Goal: Task Accomplishment & Management: Manage account settings

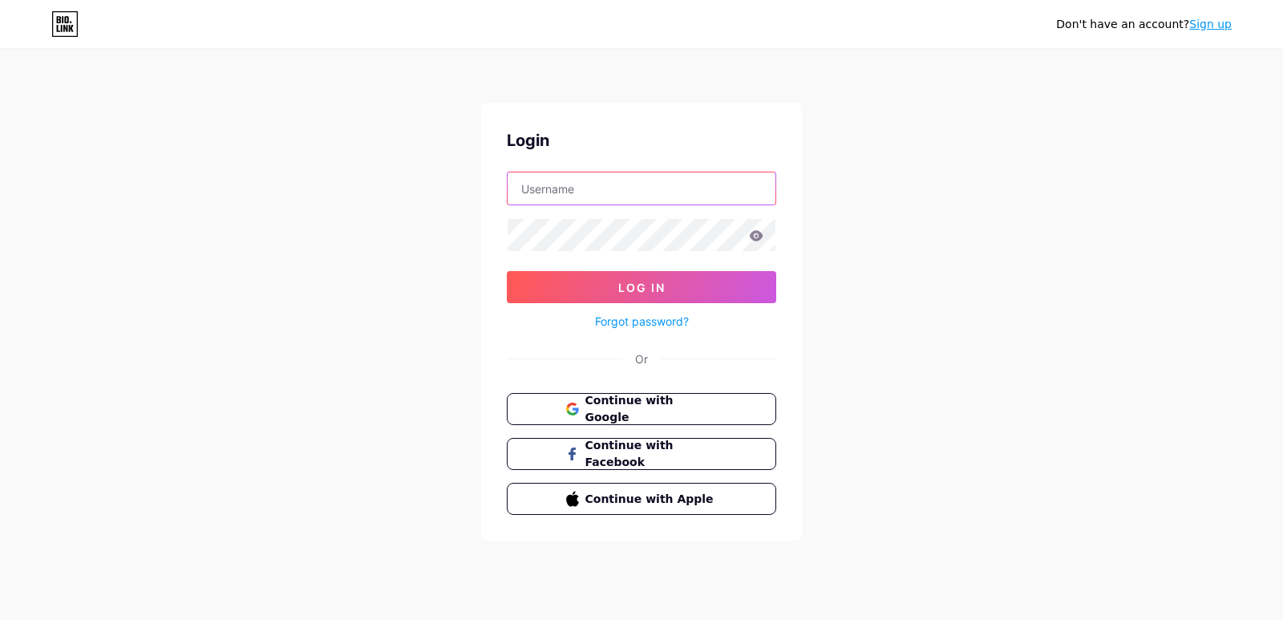
click at [576, 190] on input "text" at bounding box center [642, 188] width 268 height 32
type input "[EMAIL_ADDRESS][DOMAIN_NAME]"
click at [752, 237] on icon at bounding box center [757, 235] width 14 height 10
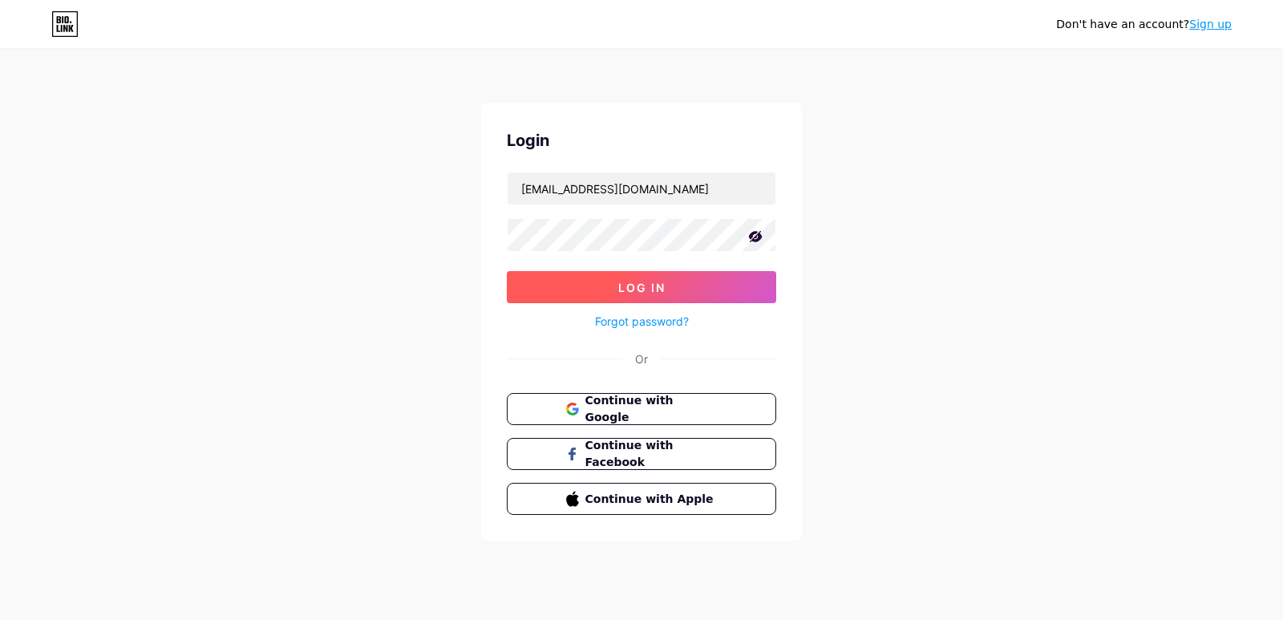
click at [694, 279] on button "Log In" at bounding box center [641, 287] width 269 height 32
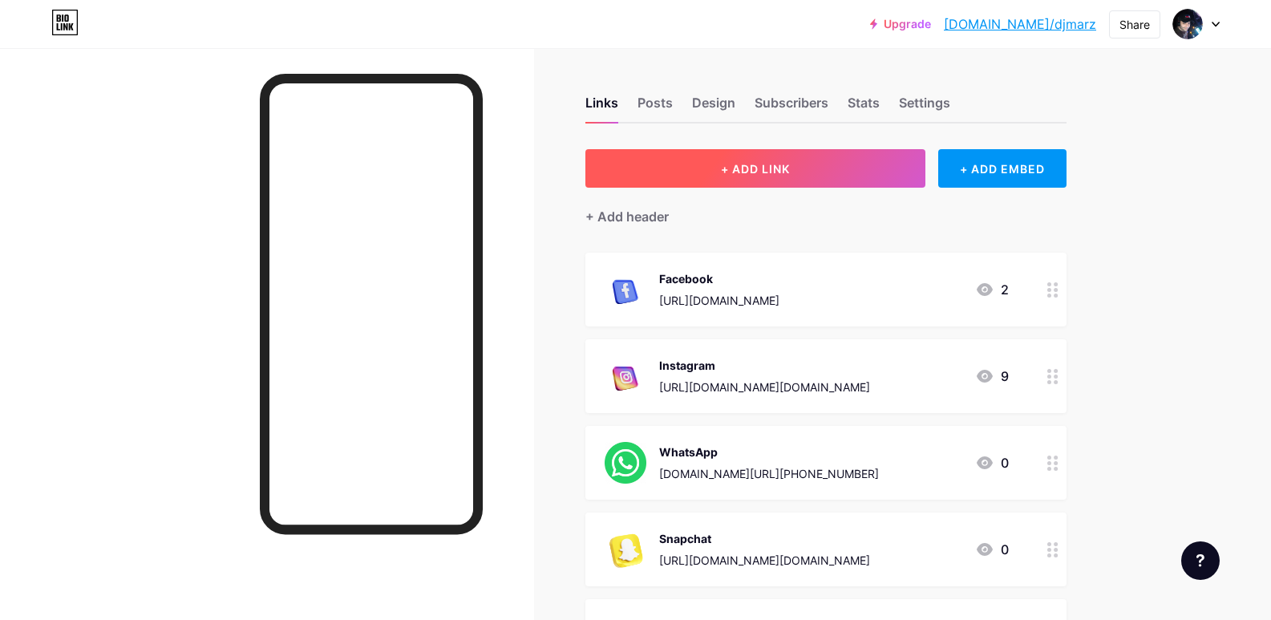
click at [771, 166] on span "+ ADD LINK" at bounding box center [755, 169] width 69 height 14
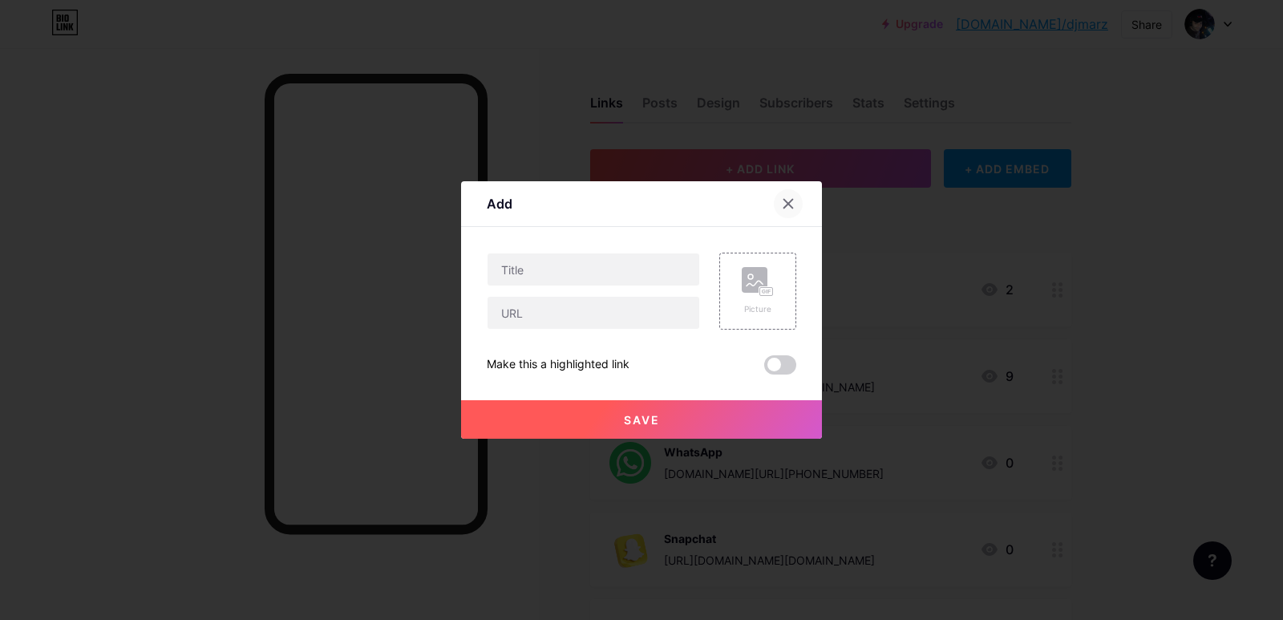
click at [791, 205] on icon at bounding box center [788, 203] width 13 height 13
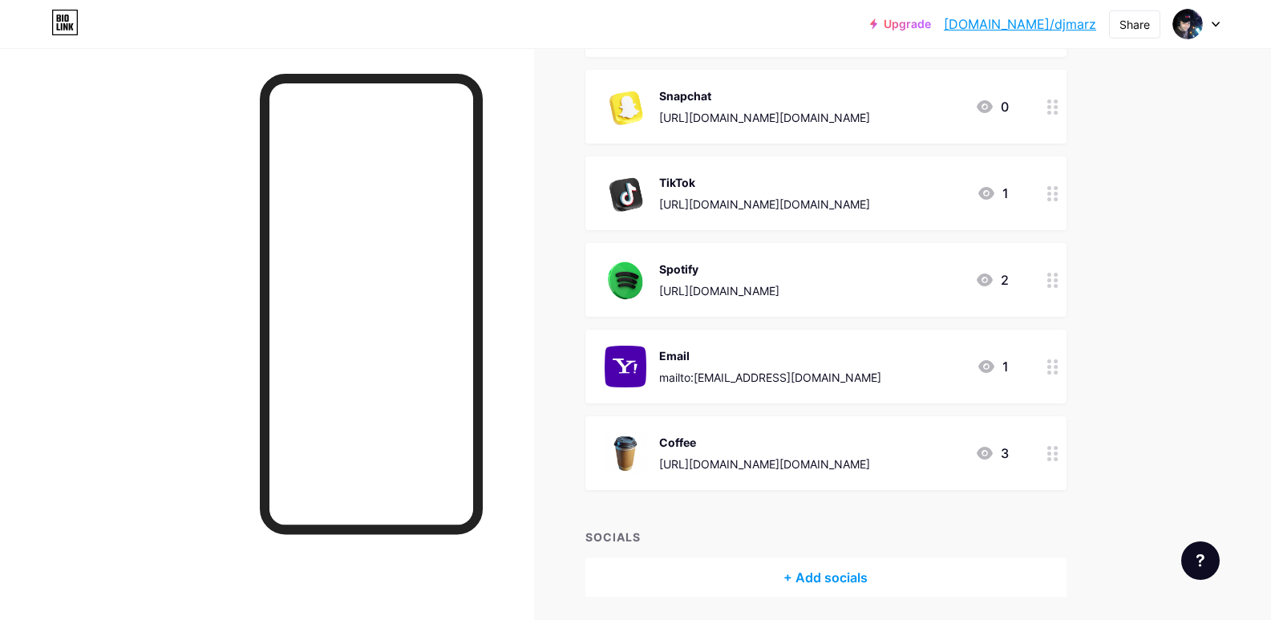
scroll to position [499, 0]
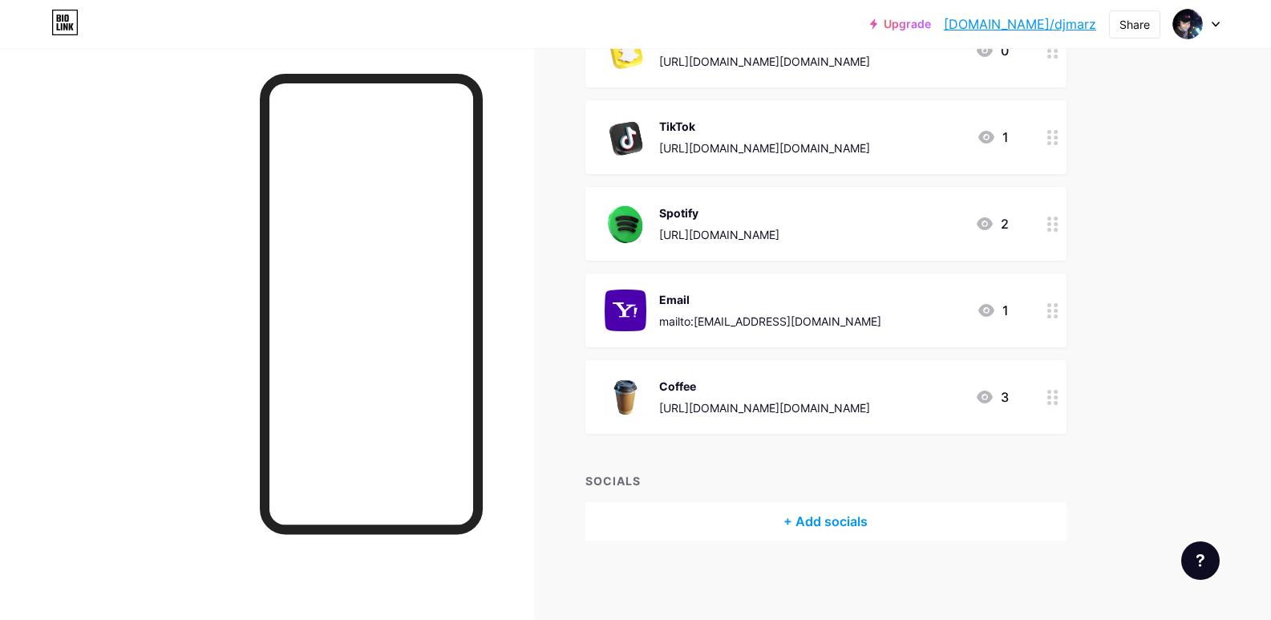
click at [854, 524] on div "+ Add socials" at bounding box center [825, 521] width 481 height 38
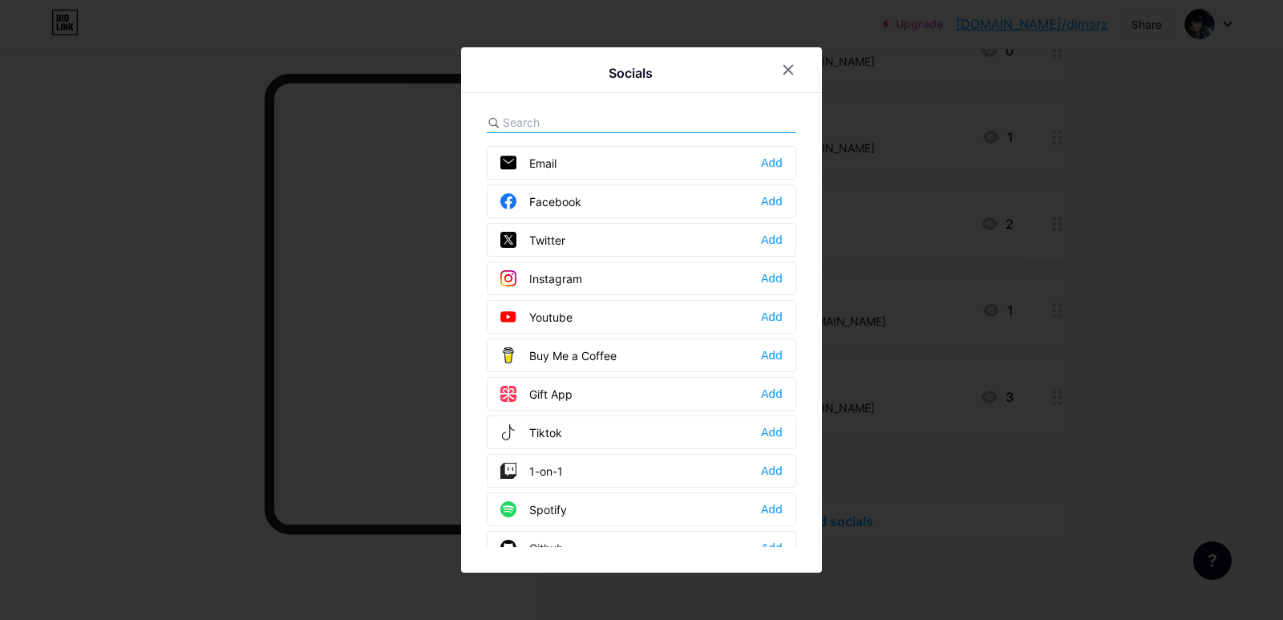
click at [597, 127] on input "text" at bounding box center [591, 122] width 177 height 17
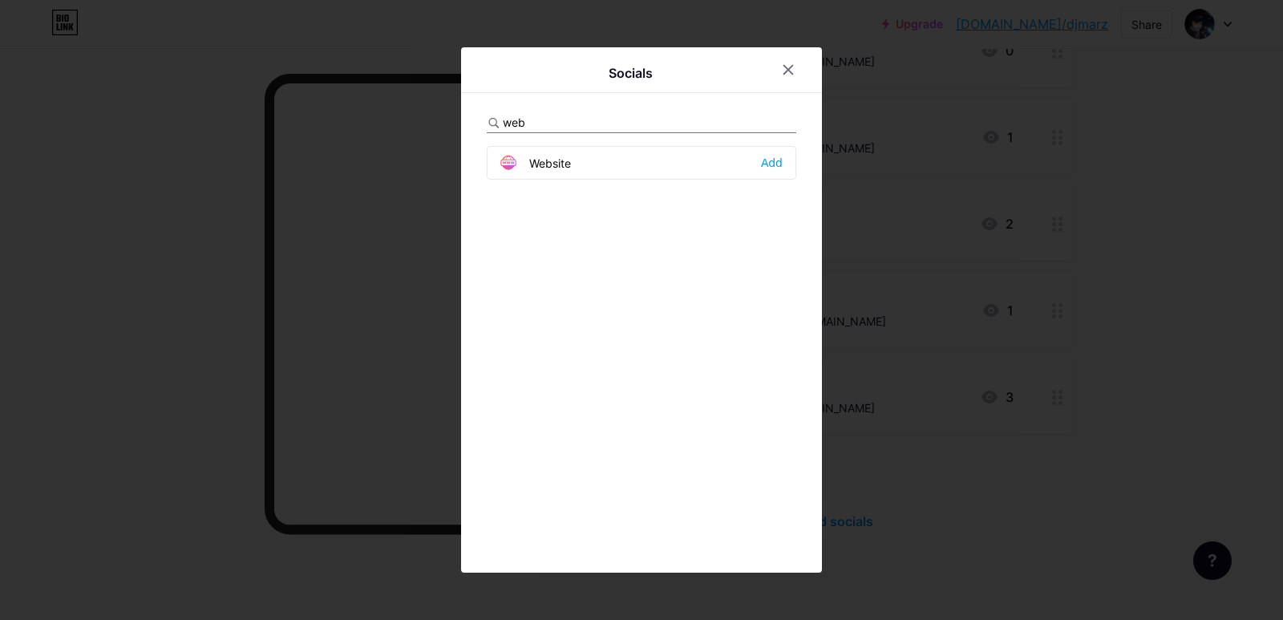
type input "web"
click at [550, 162] on div "Website" at bounding box center [535, 163] width 71 height 16
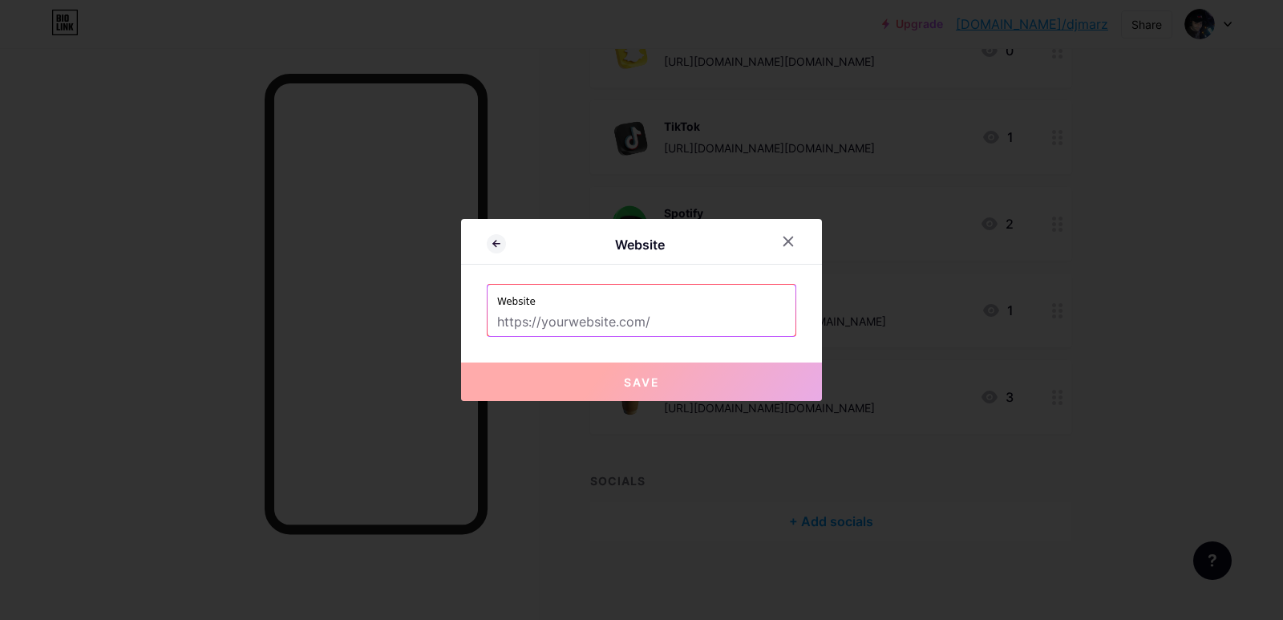
click at [666, 318] on input "text" at bounding box center [641, 322] width 289 height 27
paste input "[URL][DOMAIN_NAME]"
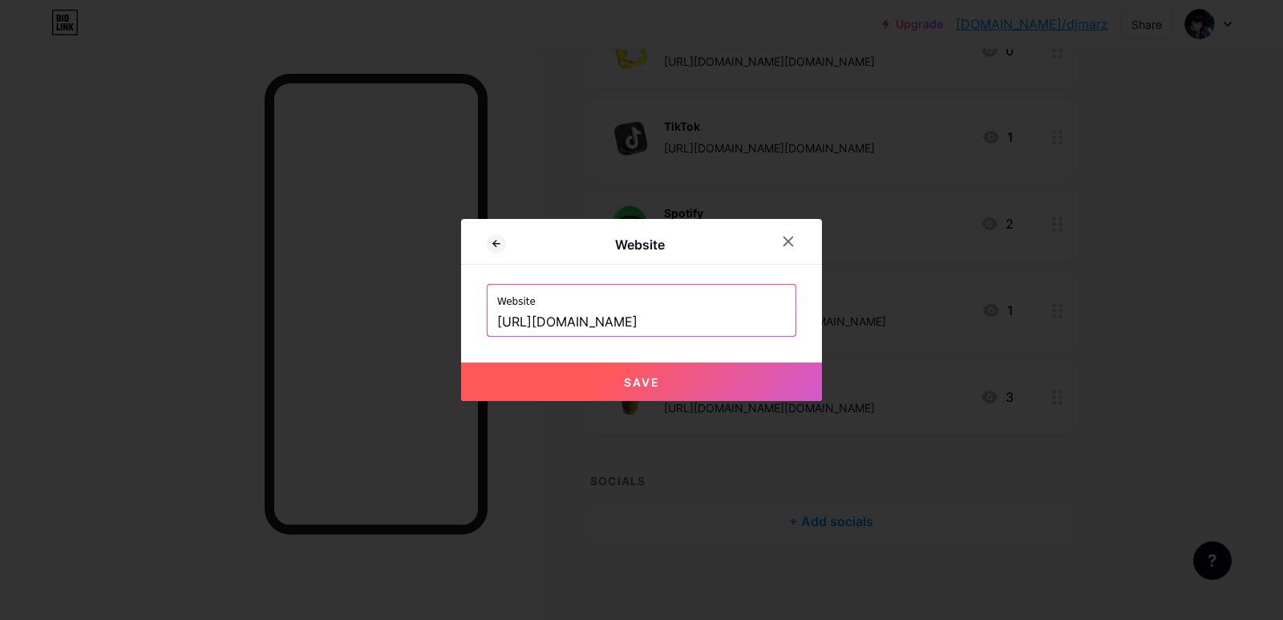
type input "[URL][DOMAIN_NAME]"
click at [596, 382] on button "Save" at bounding box center [641, 381] width 361 height 38
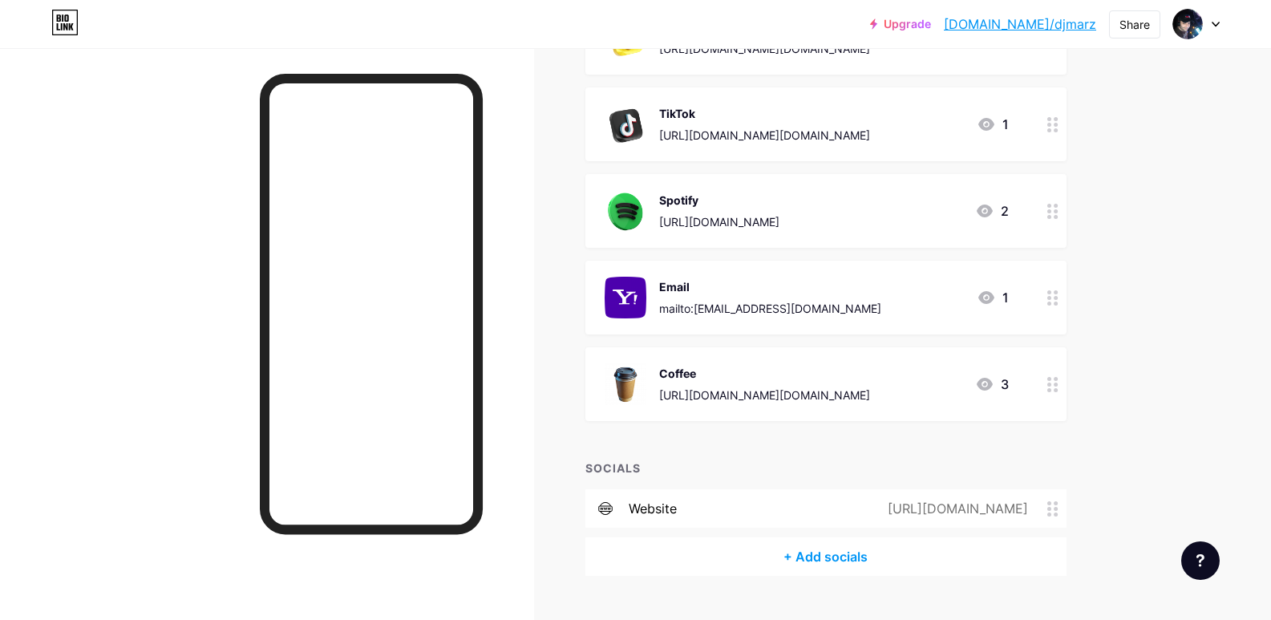
scroll to position [538, 0]
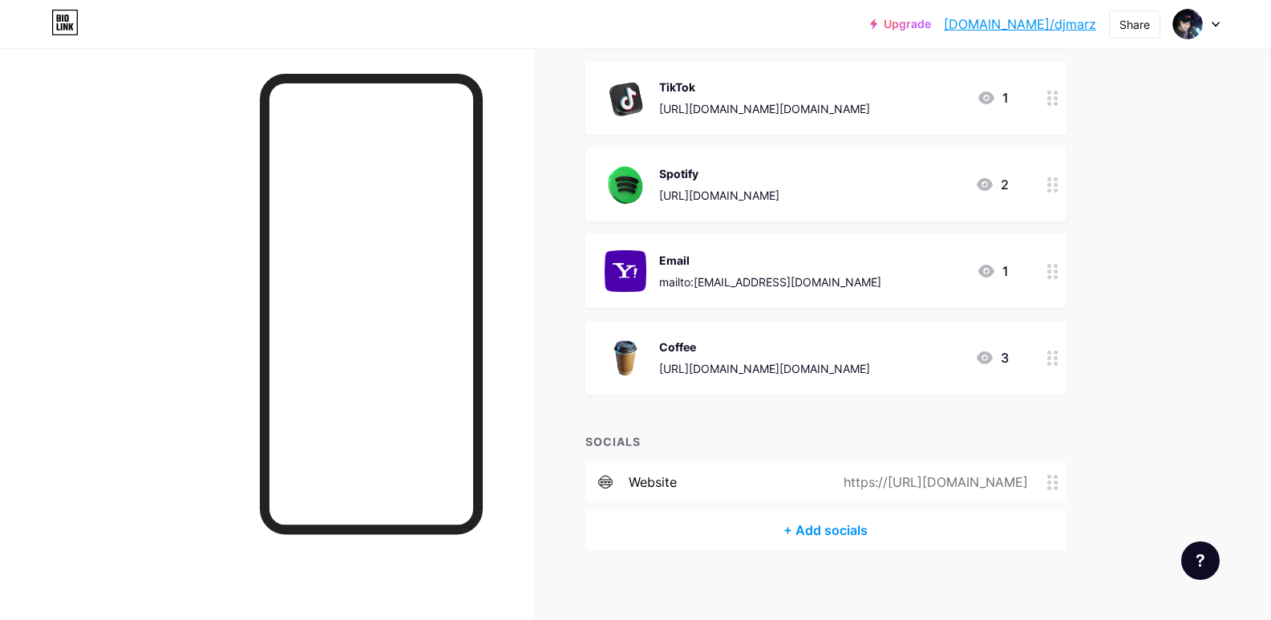
click at [1008, 480] on div "https://[URL][DOMAIN_NAME]" at bounding box center [932, 481] width 229 height 19
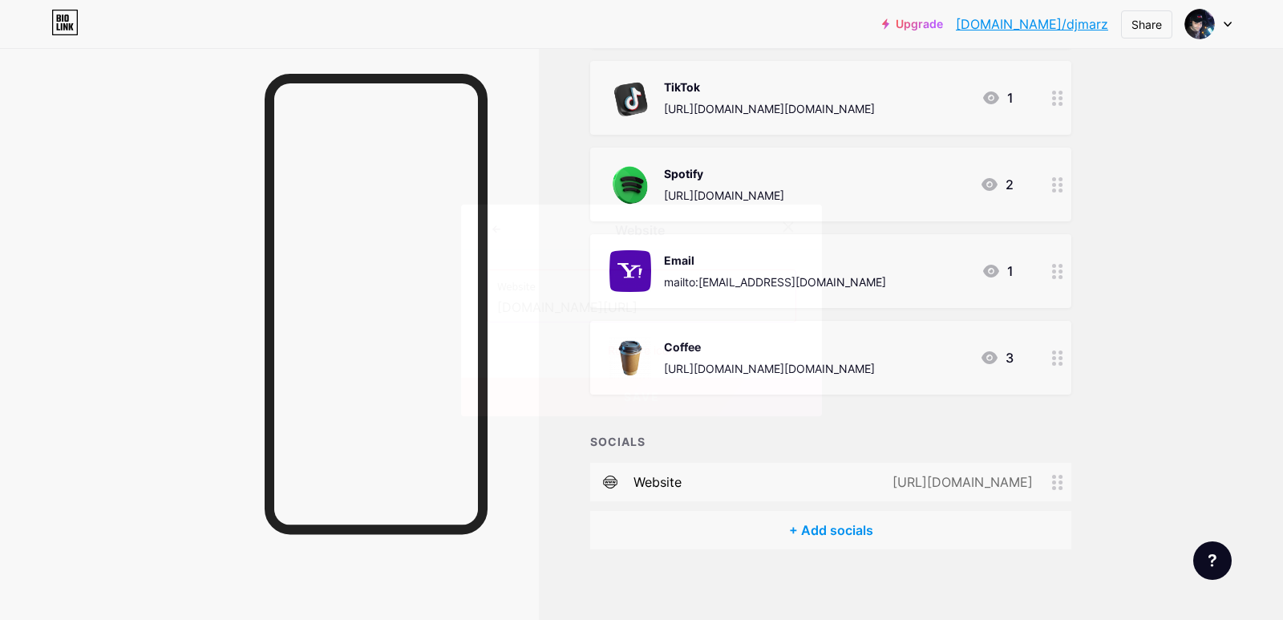
click at [645, 349] on div "Remove icon" at bounding box center [641, 350] width 309 height 17
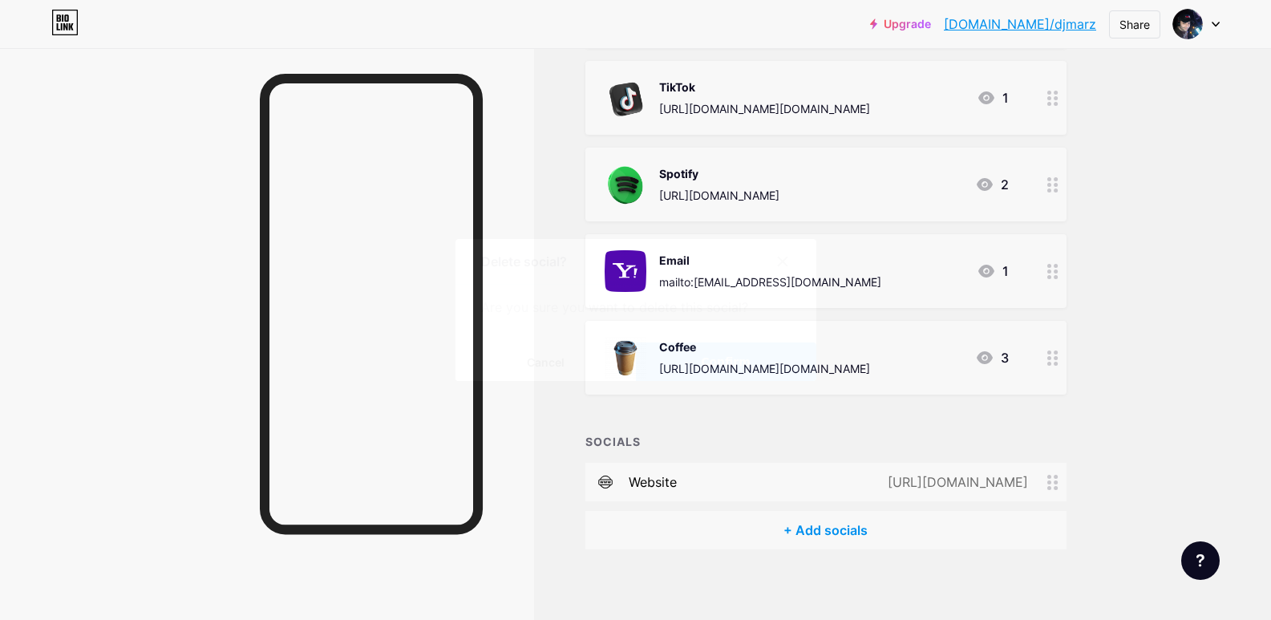
click at [694, 373] on button "Confirm" at bounding box center [726, 361] width 180 height 38
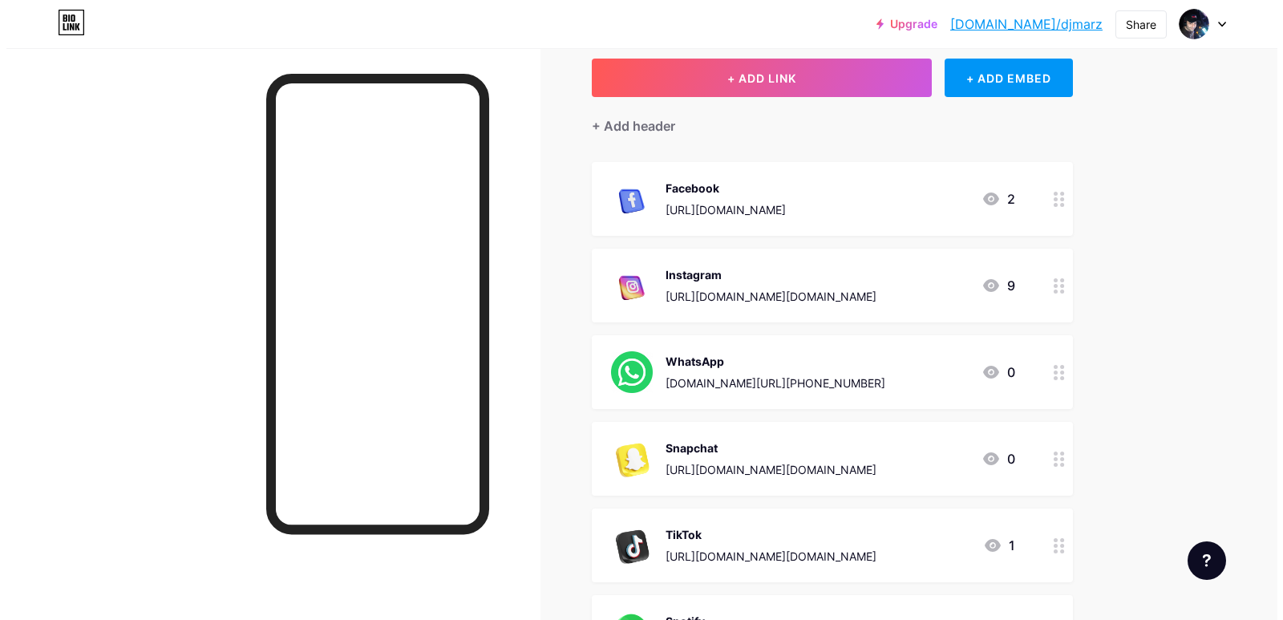
scroll to position [88, 0]
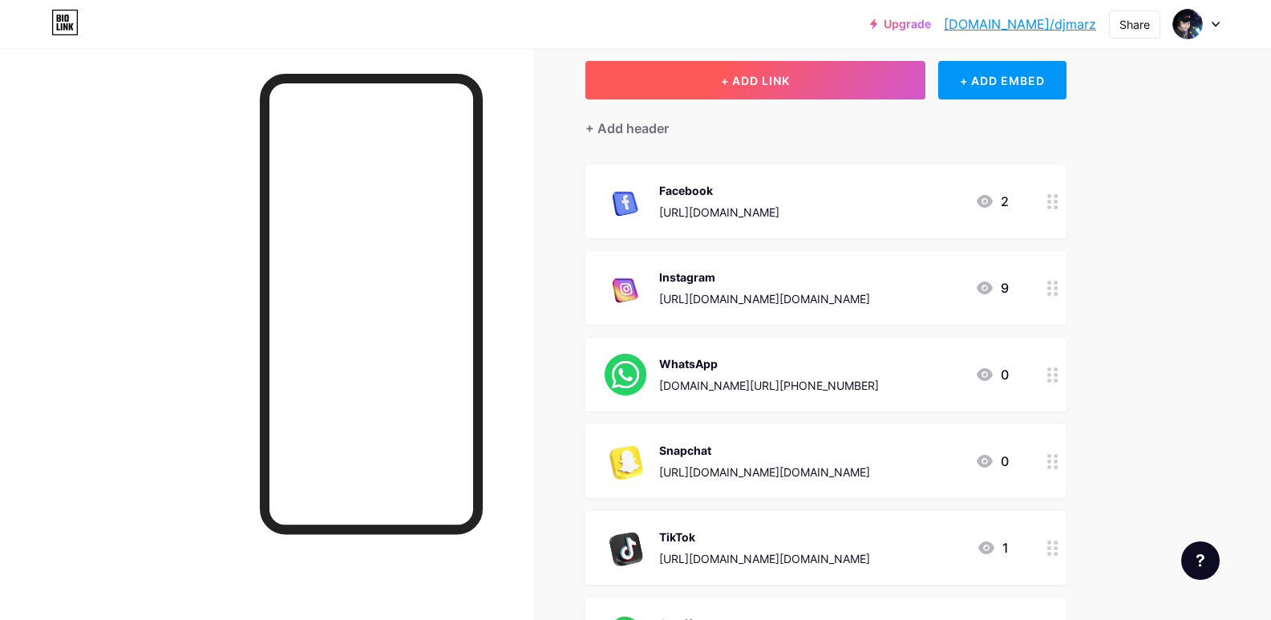
click at [852, 69] on button "+ ADD LINK" at bounding box center [755, 80] width 341 height 38
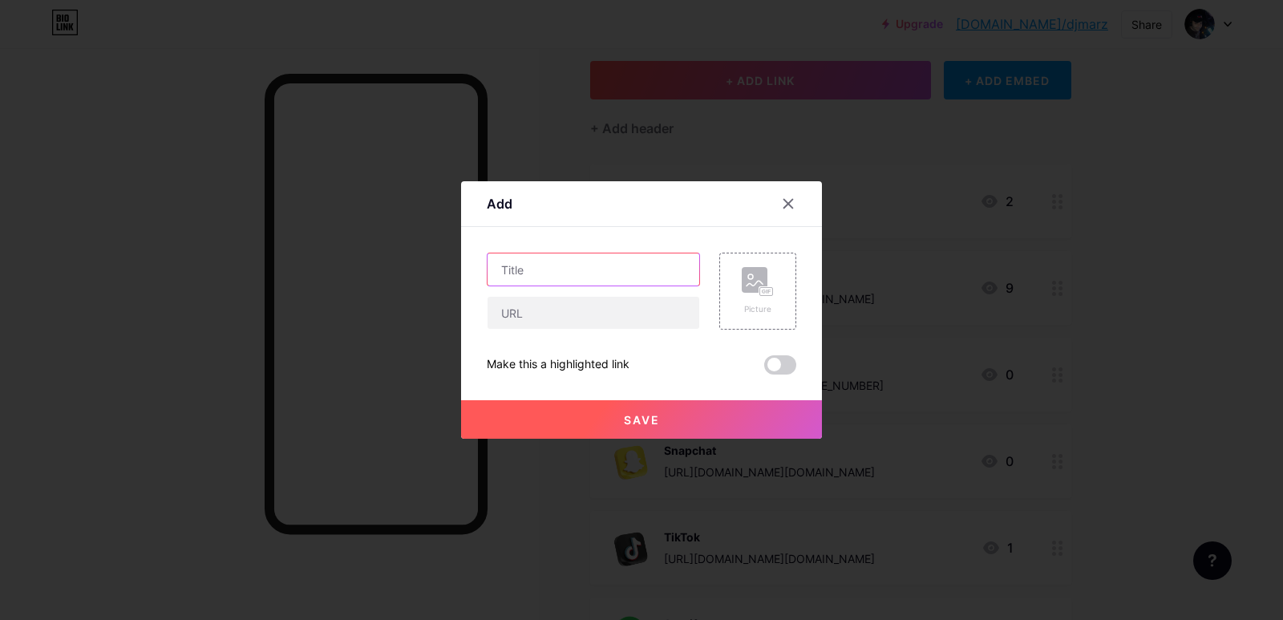
click at [539, 278] on input "text" at bounding box center [594, 269] width 212 height 32
type input "Website"
click at [531, 320] on input "text" at bounding box center [594, 313] width 212 height 32
paste input "[URL][DOMAIN_NAME]"
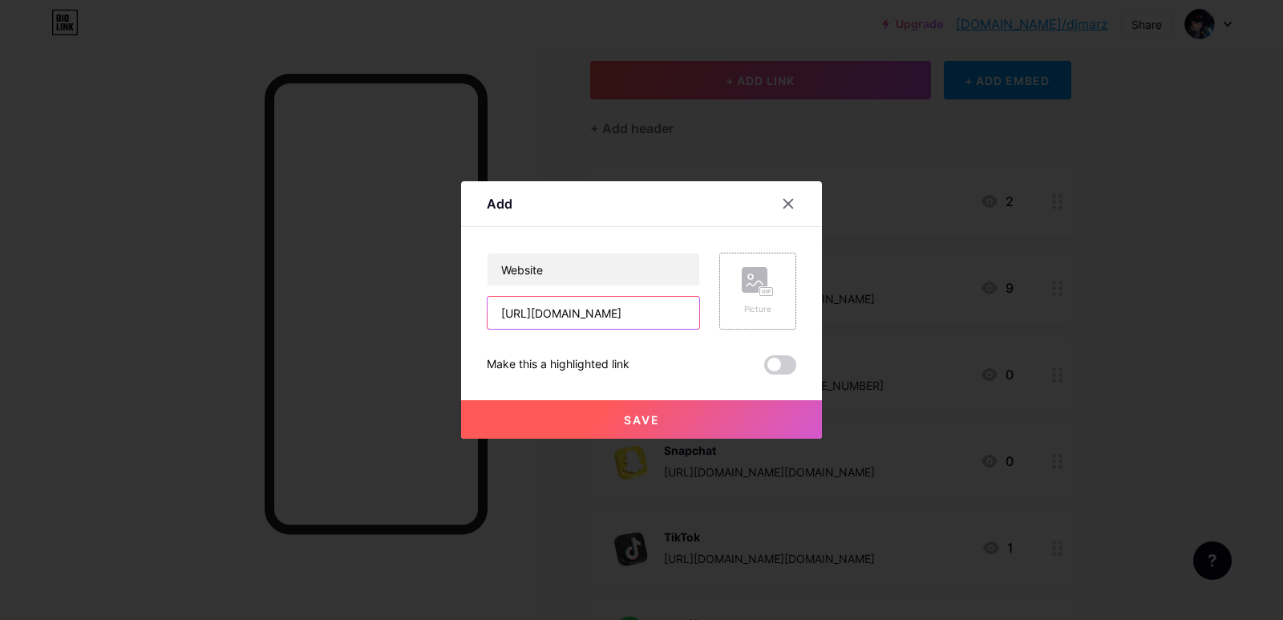
type input "[URL][DOMAIN_NAME]"
click at [758, 278] on rect at bounding box center [755, 280] width 26 height 26
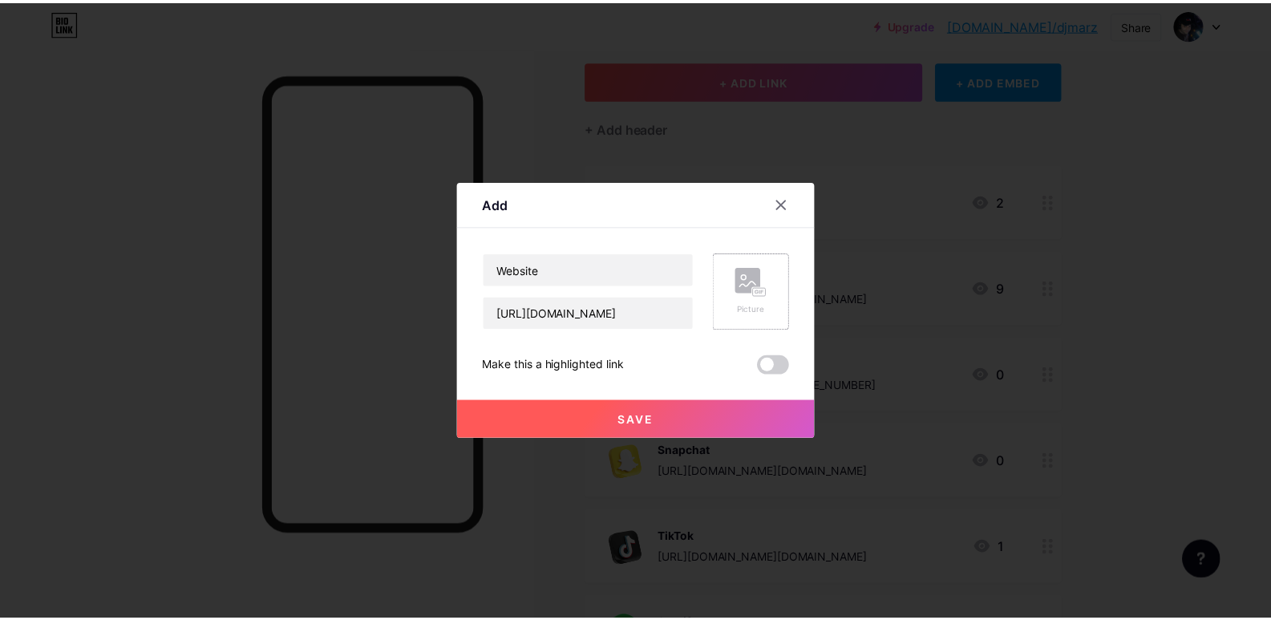
scroll to position [0, 0]
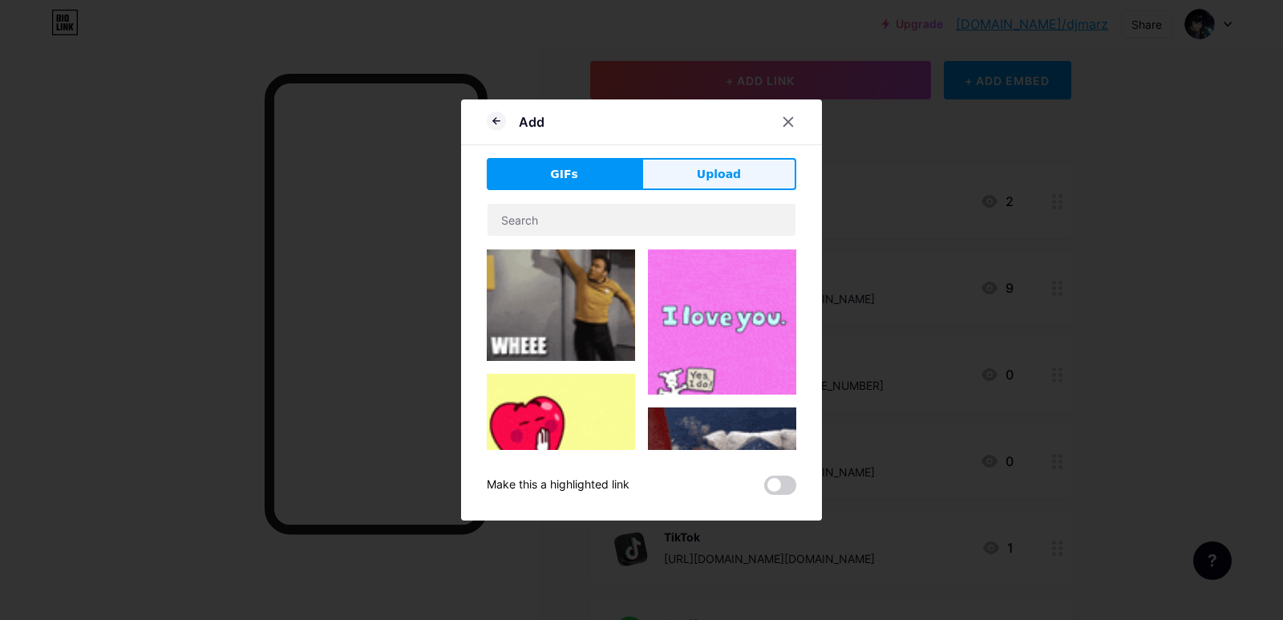
click at [732, 176] on span "Upload" at bounding box center [719, 174] width 44 height 17
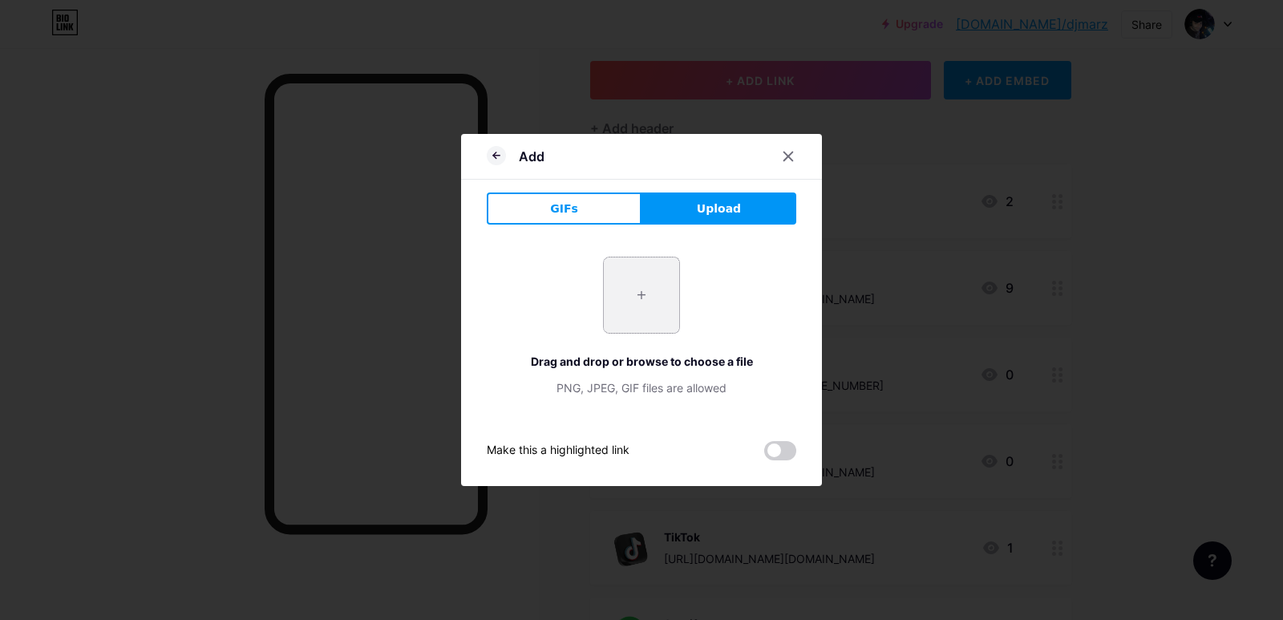
click at [634, 281] on input "file" at bounding box center [641, 294] width 75 height 75
type input "C:\fakepath\3d-rendering-general-user-interface-icon-concept-3d-render-browser-…"
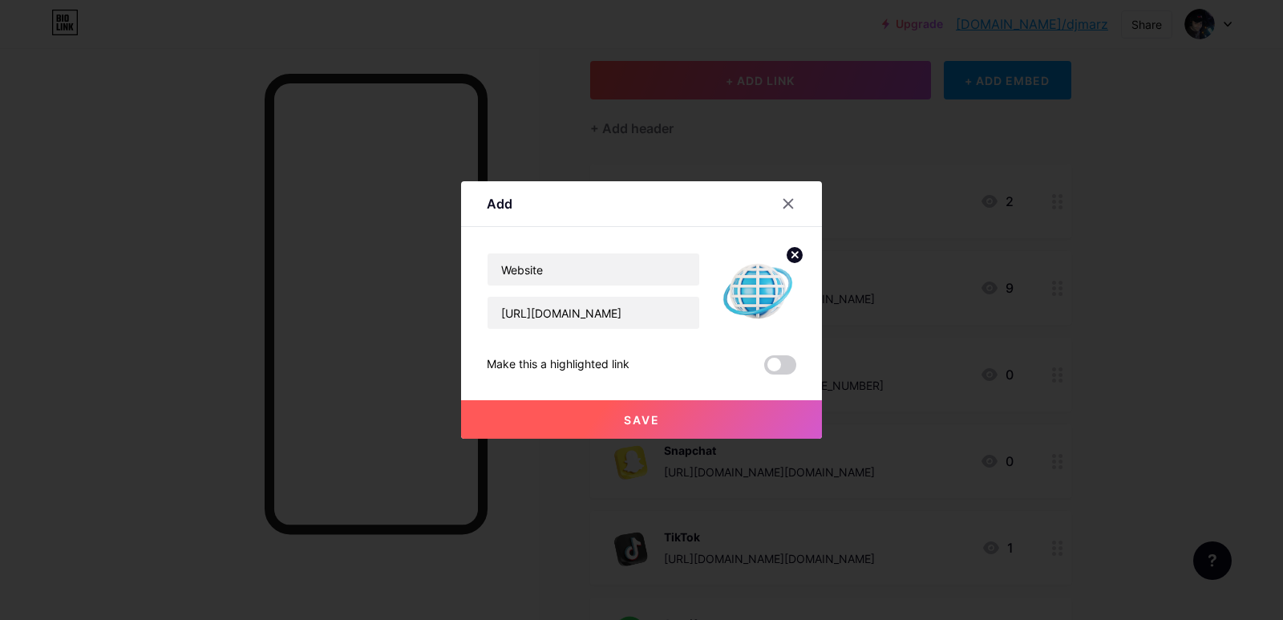
click at [632, 420] on span "Save" at bounding box center [642, 420] width 36 height 14
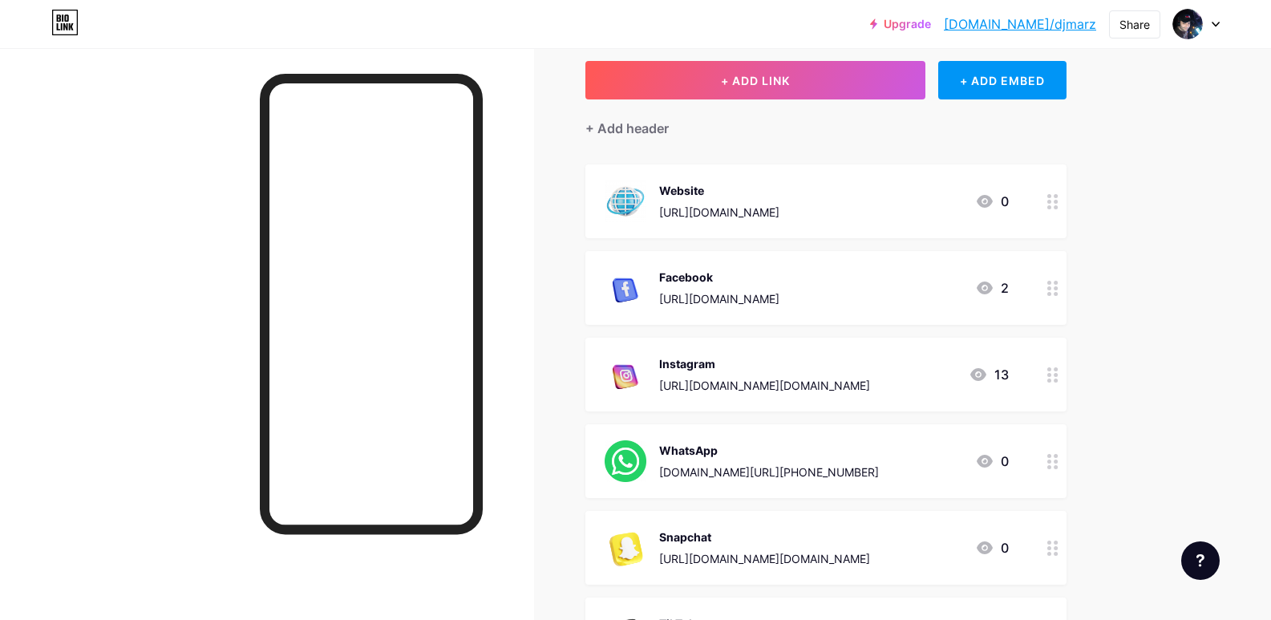
click at [678, 187] on div "Website" at bounding box center [719, 190] width 120 height 17
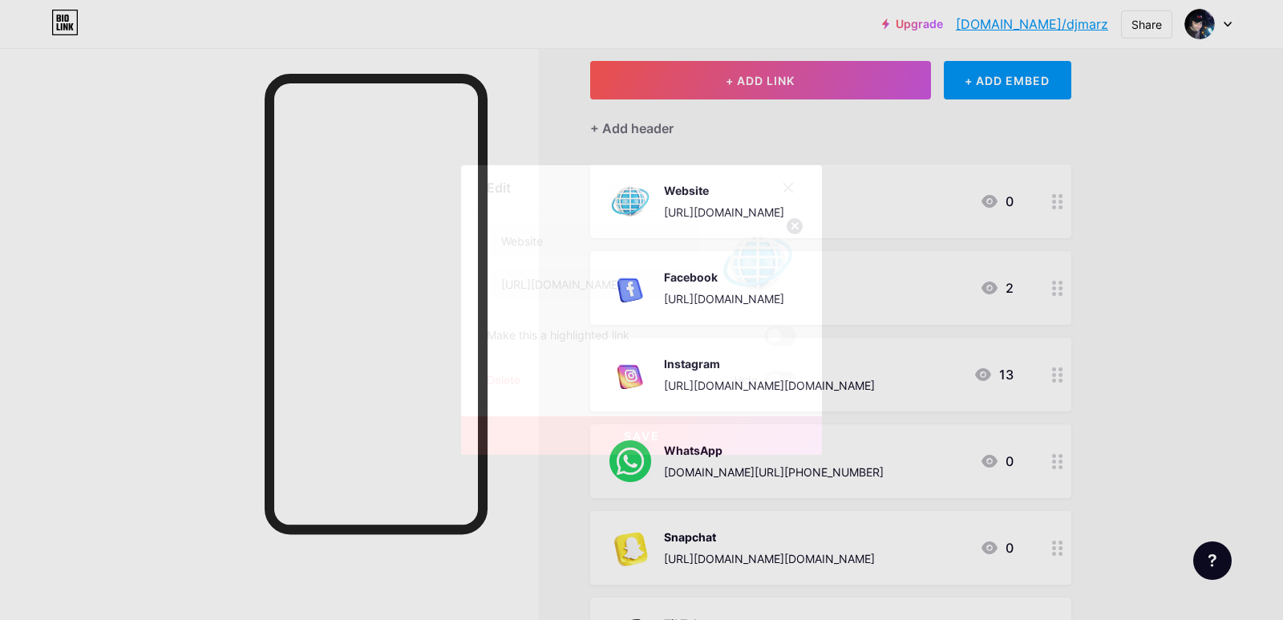
click at [792, 220] on circle at bounding box center [795, 226] width 18 height 18
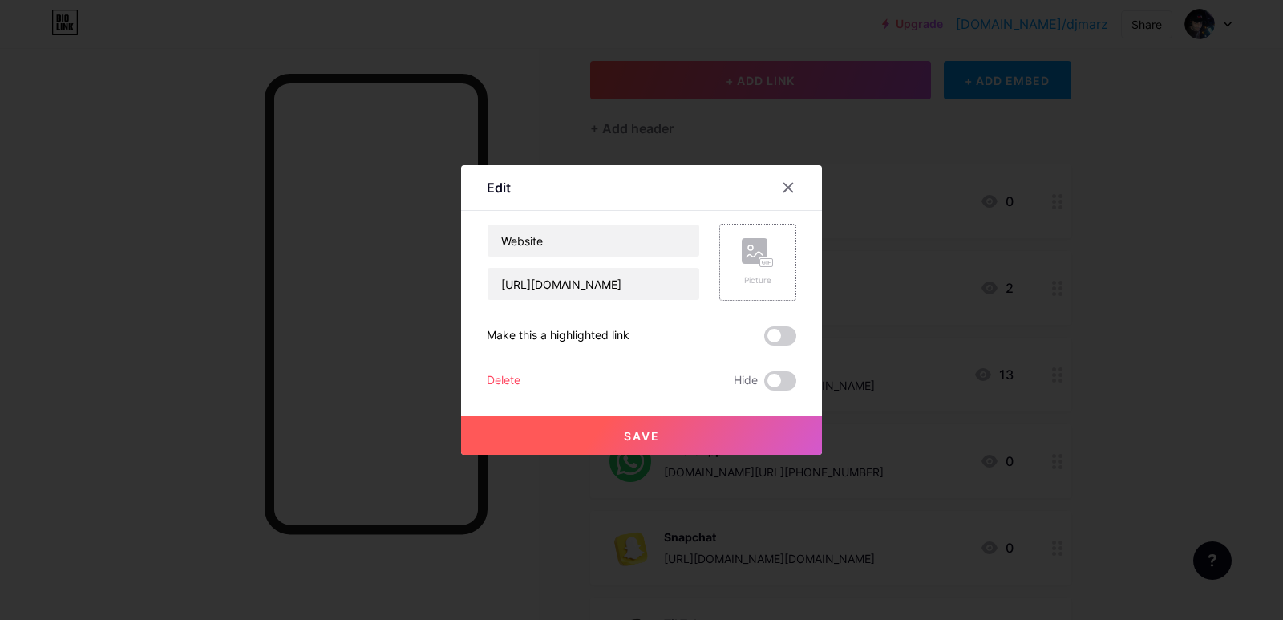
click at [765, 266] on rect at bounding box center [766, 263] width 13 height 8
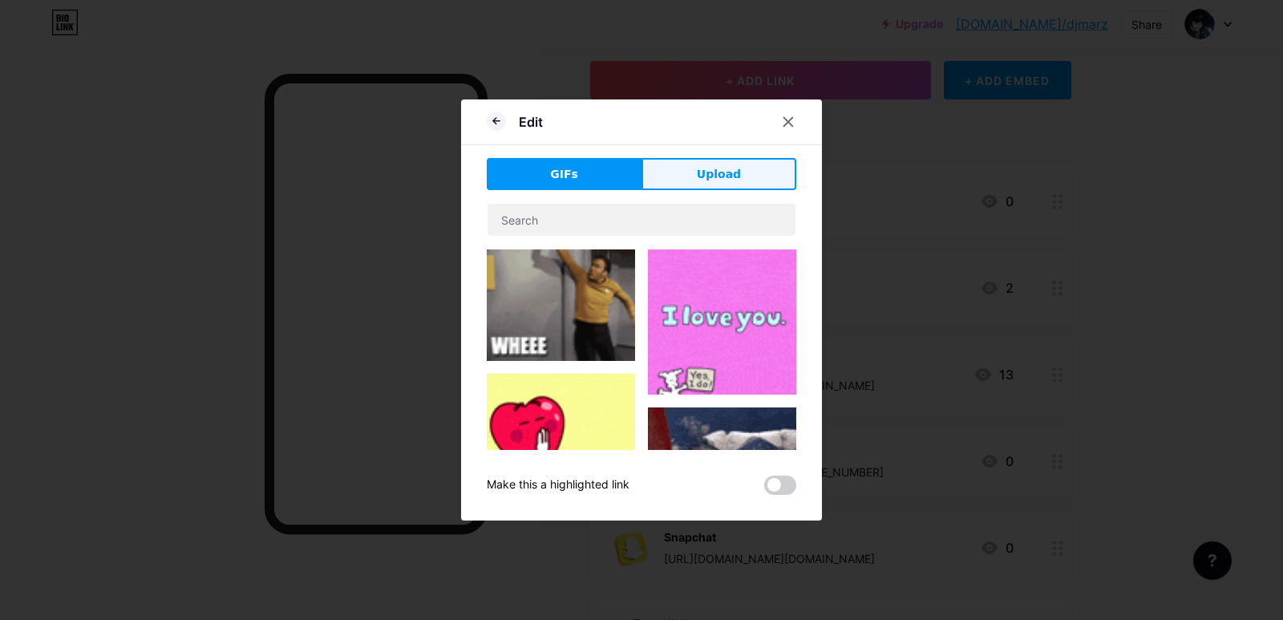
click at [734, 176] on span "Upload" at bounding box center [719, 174] width 44 height 17
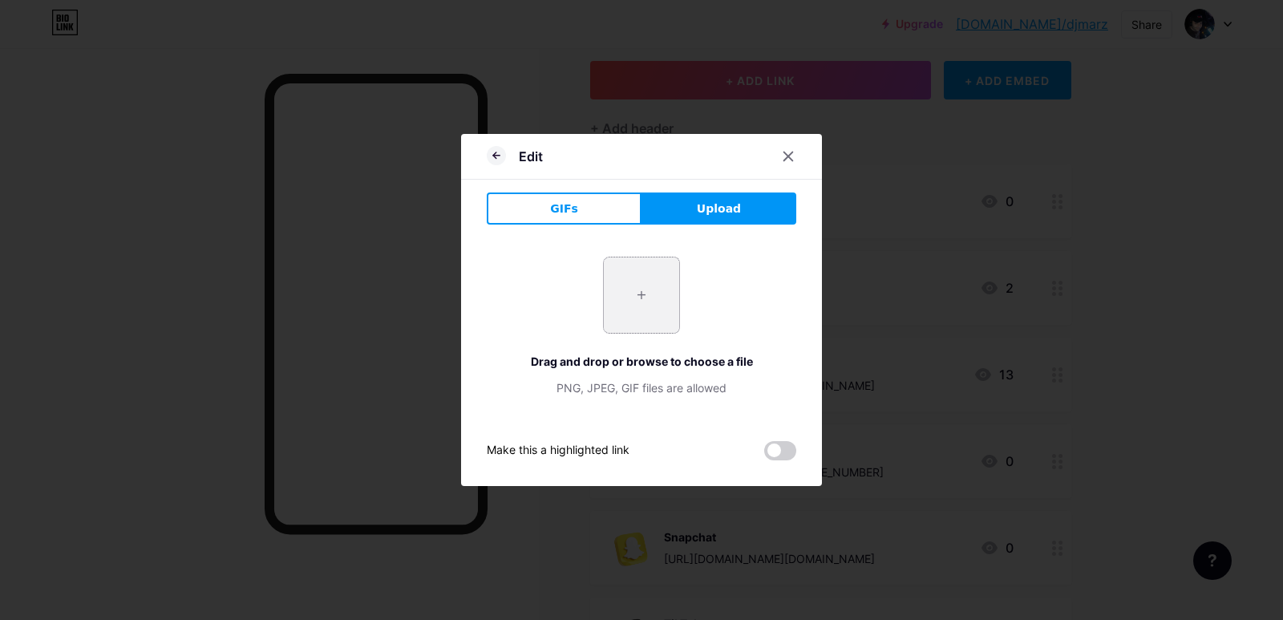
click at [639, 306] on input "file" at bounding box center [641, 294] width 75 height 75
type input "C:\fakepath\world-wide-web-symbol-internet-globe-hyperlink-browser-icon-globe-w…"
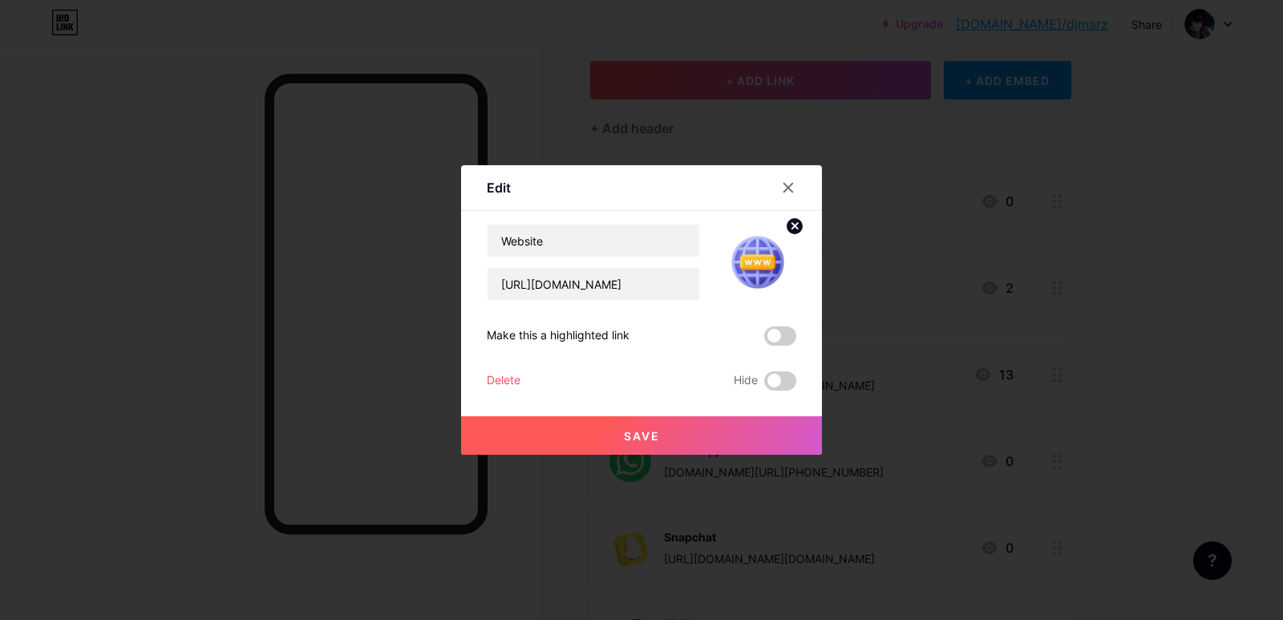
click at [683, 427] on button "Save" at bounding box center [641, 435] width 361 height 38
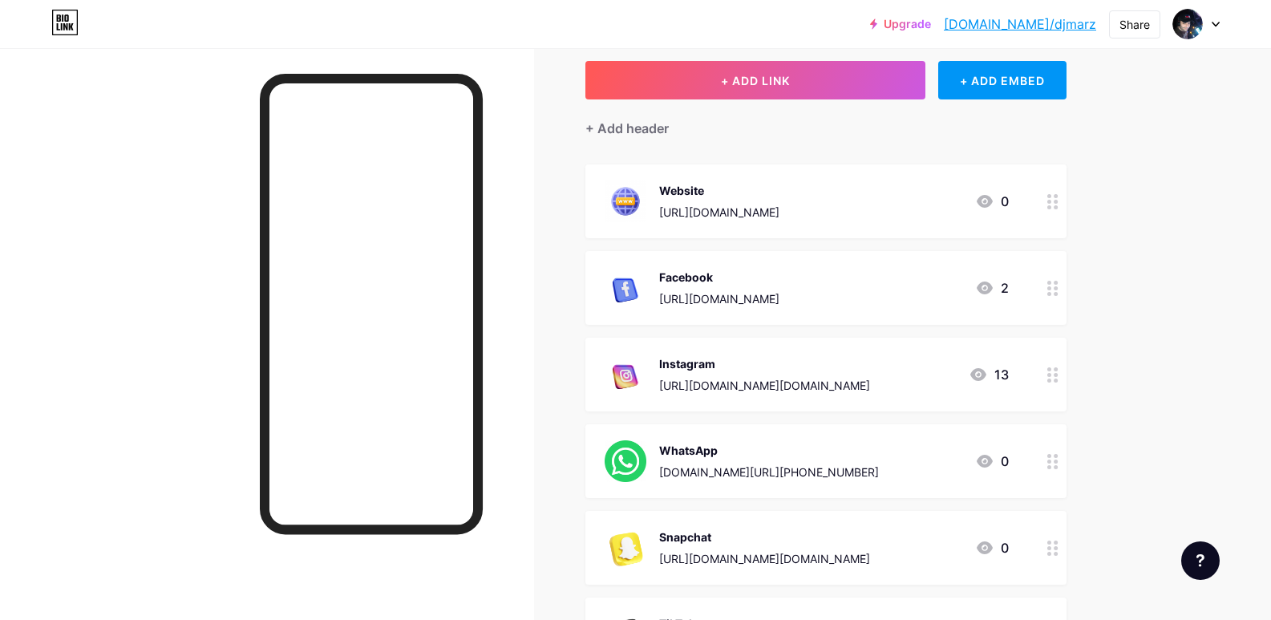
click at [779, 192] on div "Website" at bounding box center [719, 190] width 120 height 17
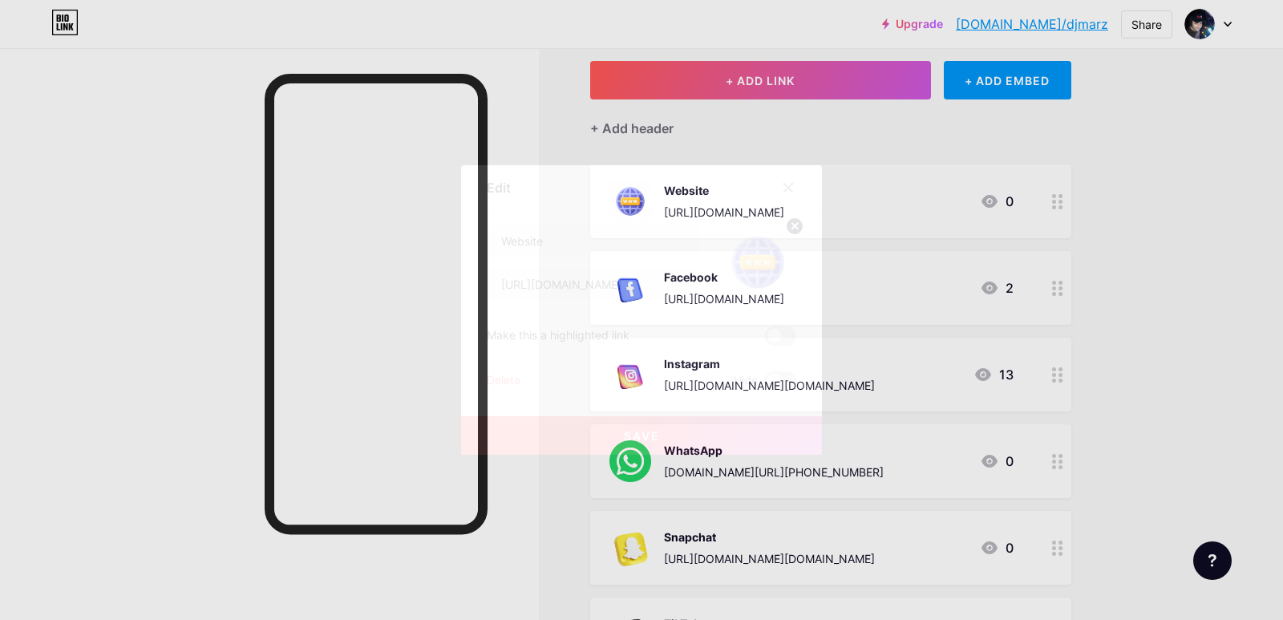
click at [790, 225] on circle at bounding box center [795, 226] width 18 height 18
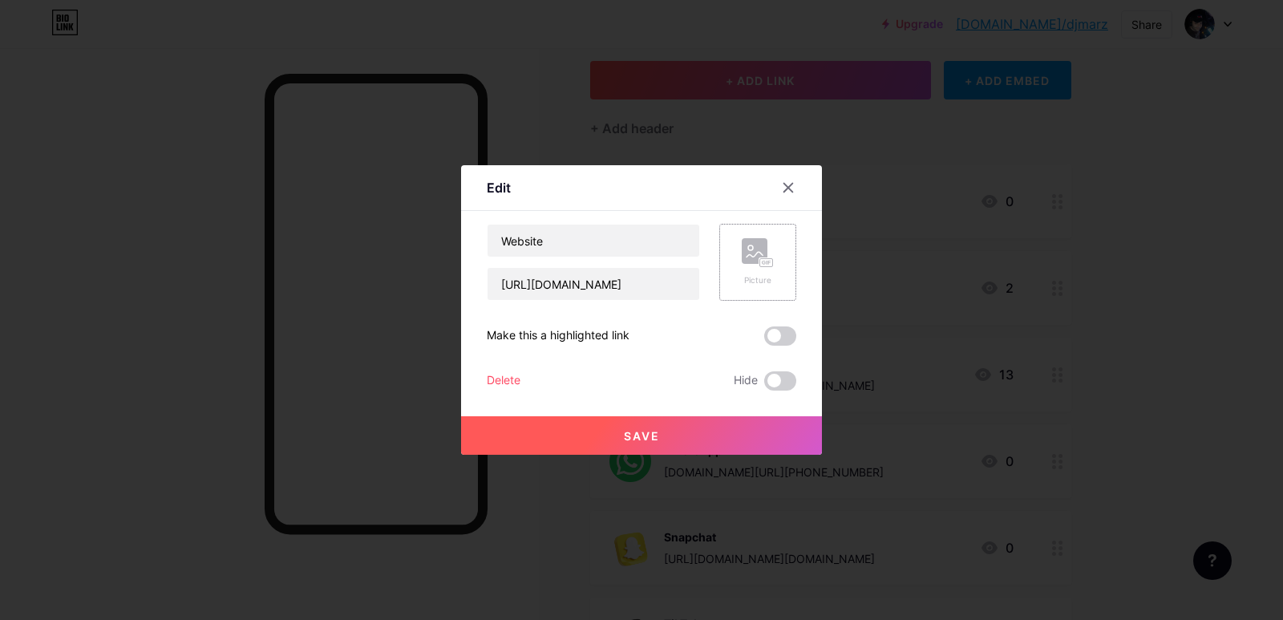
click at [757, 255] on rect at bounding box center [755, 251] width 26 height 26
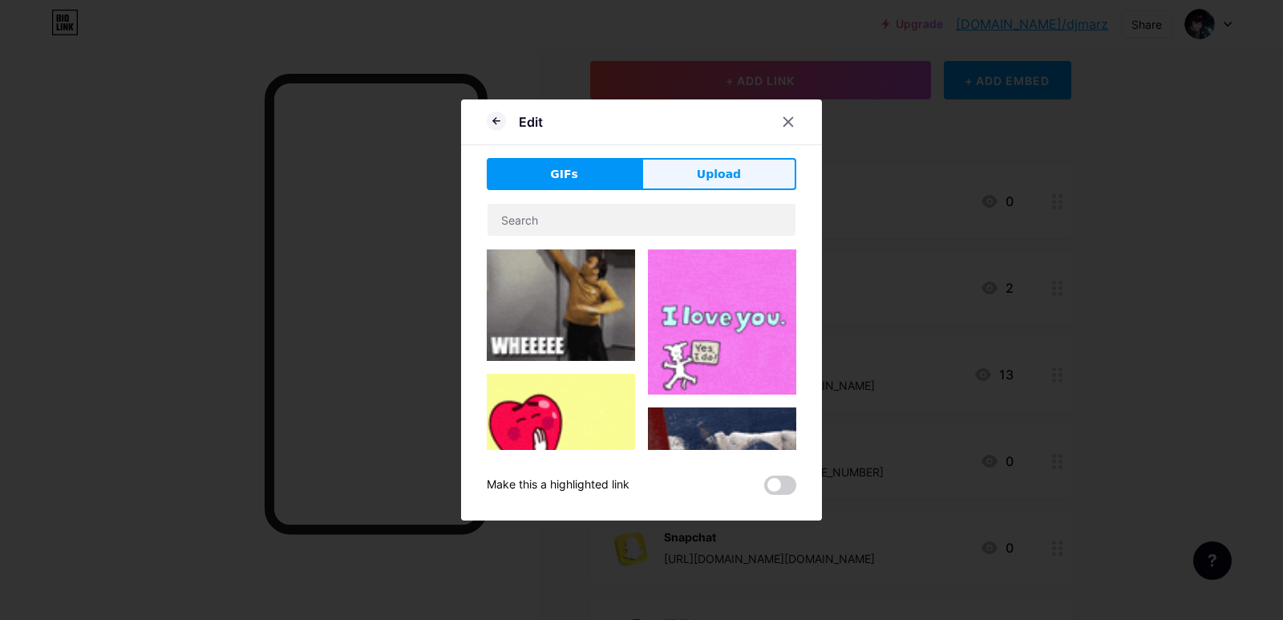
click at [725, 179] on span "Upload" at bounding box center [719, 174] width 44 height 17
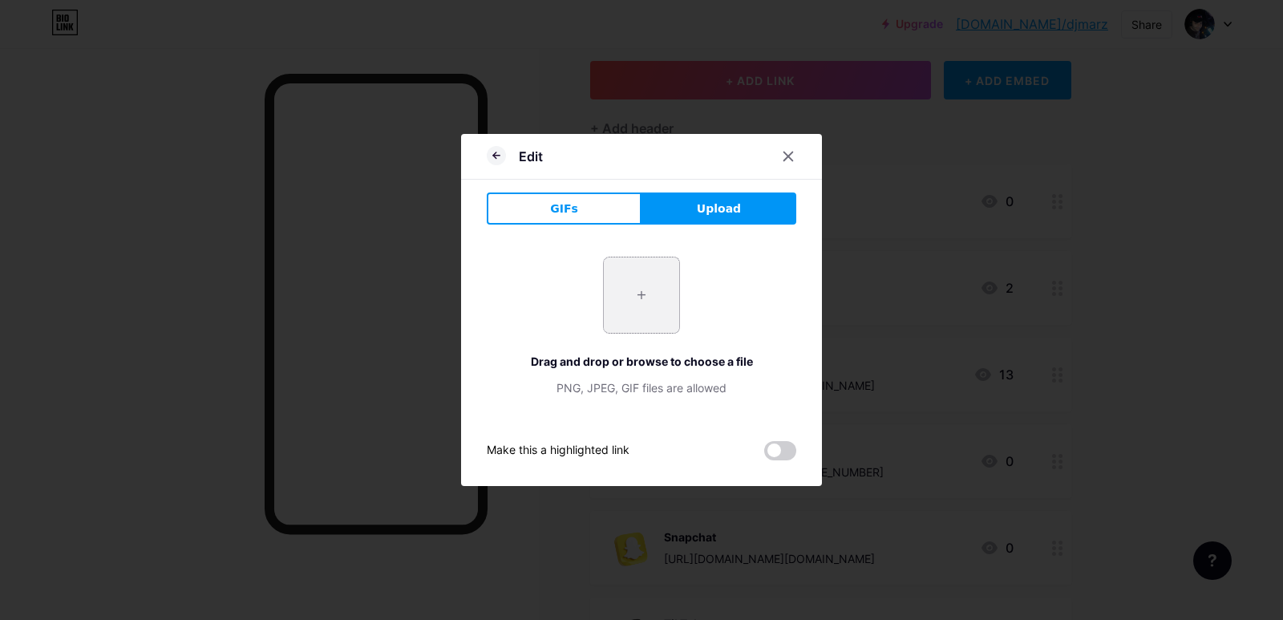
click at [643, 287] on input "file" at bounding box center [641, 294] width 75 height 75
type input "C:\fakepath\website-3d-icon-png-download-4991252.webp"
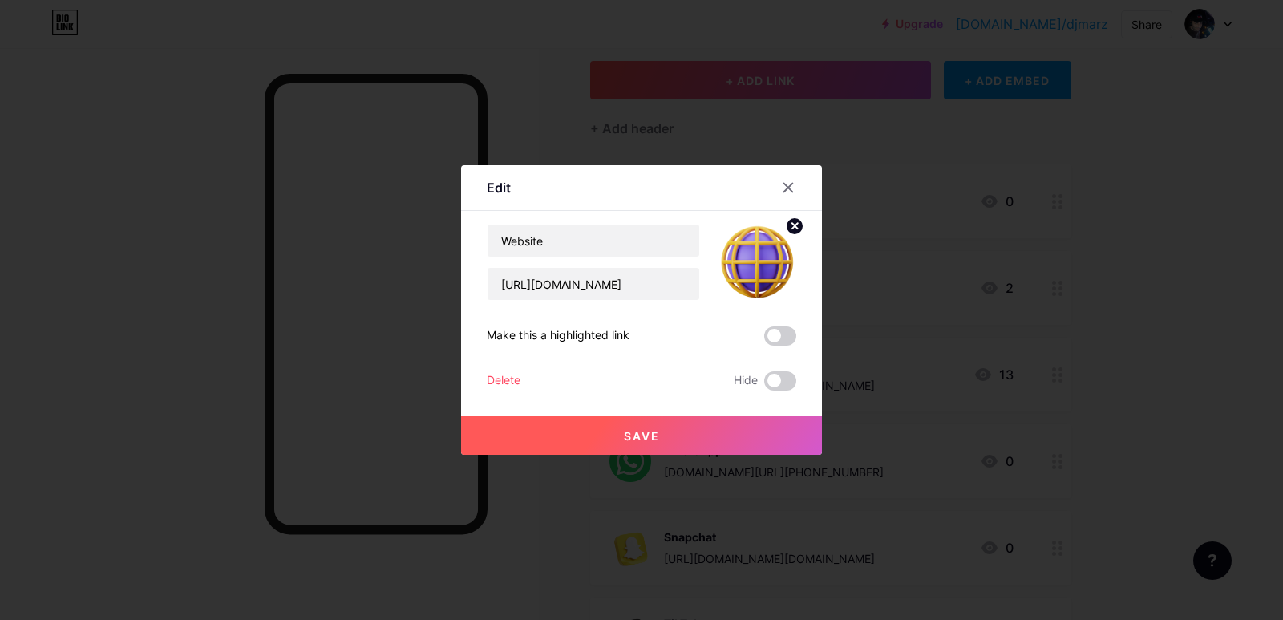
click at [666, 439] on button "Save" at bounding box center [641, 435] width 361 height 38
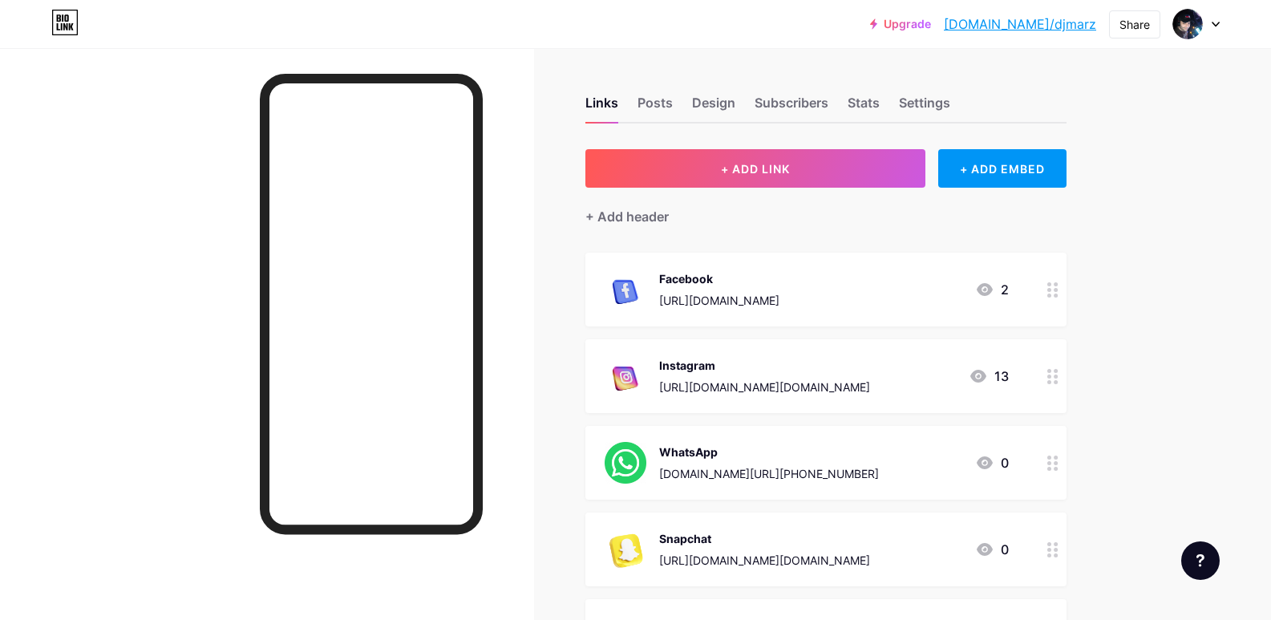
click at [149, 126] on div at bounding box center [267, 358] width 534 height 620
